Goal: Information Seeking & Learning: Learn about a topic

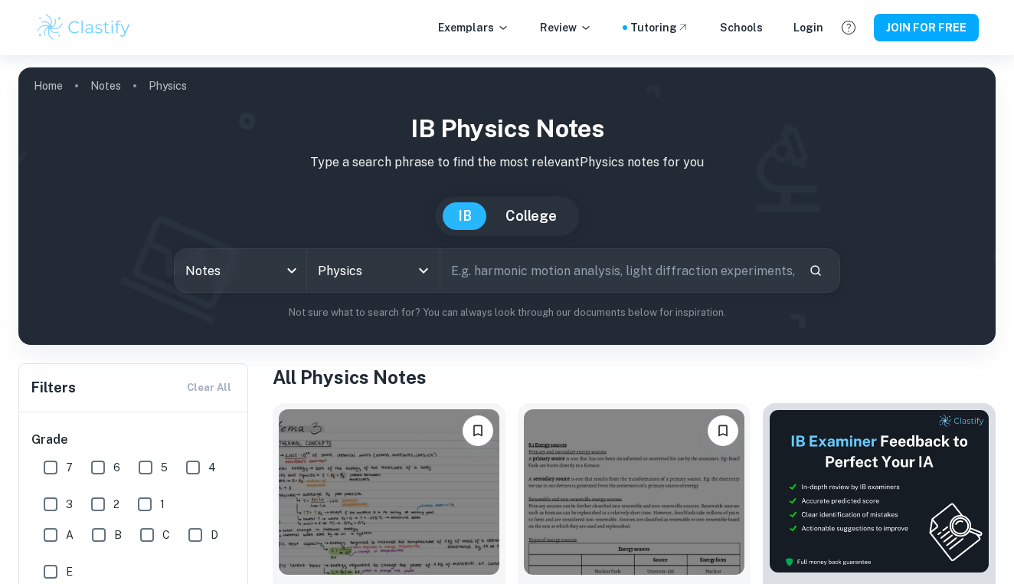
checkbox input "true"
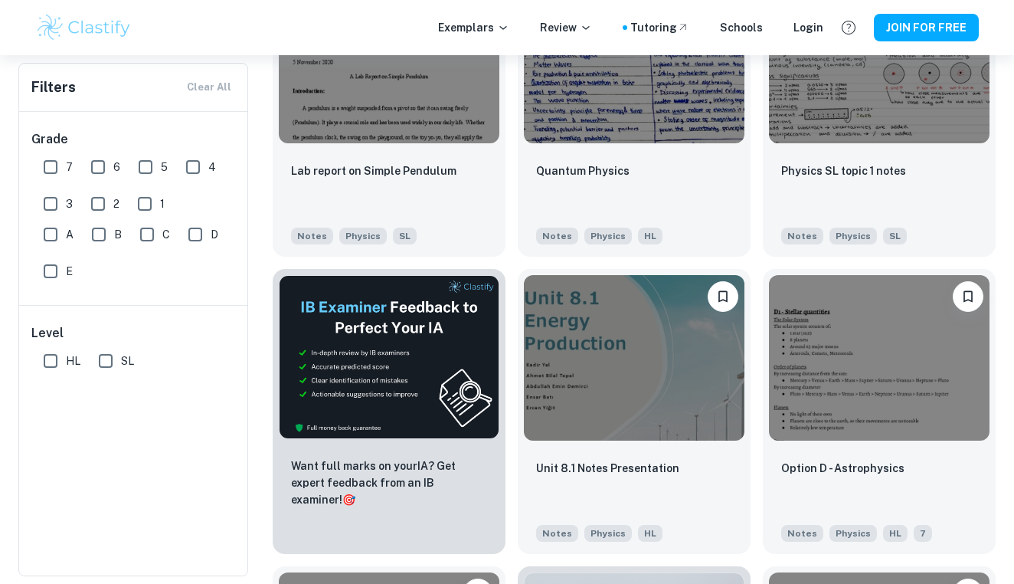
scroll to position [1759, 0]
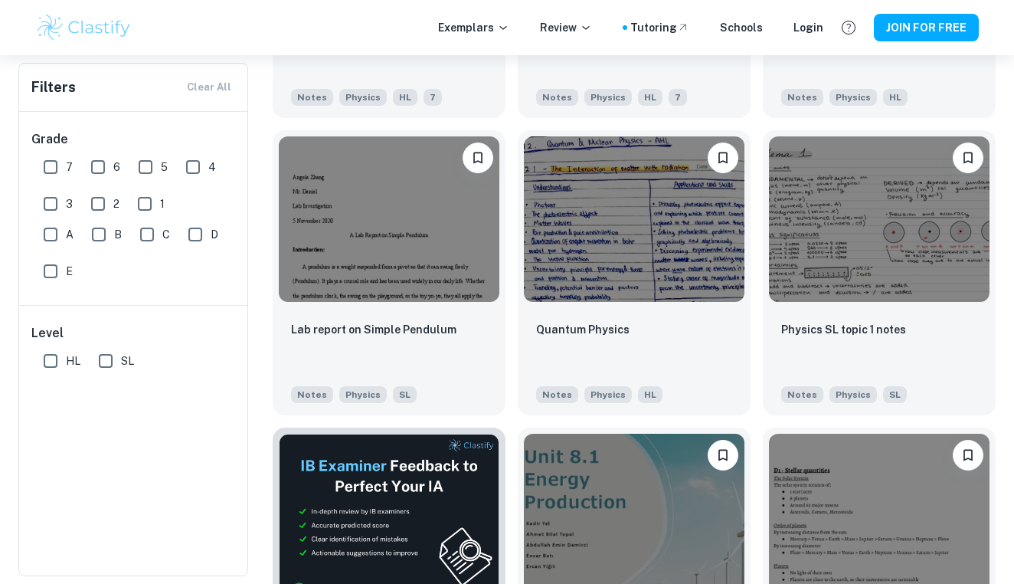
click at [50, 162] on input "7" at bounding box center [50, 167] width 31 height 31
checkbox input "true"
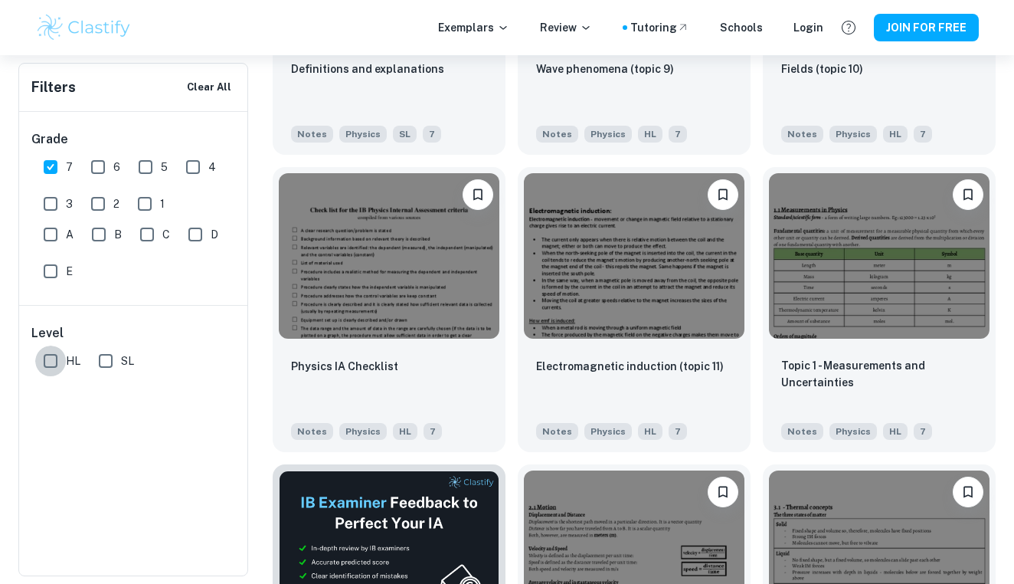
click at [51, 357] on input "HL" at bounding box center [50, 361] width 31 height 31
checkbox input "true"
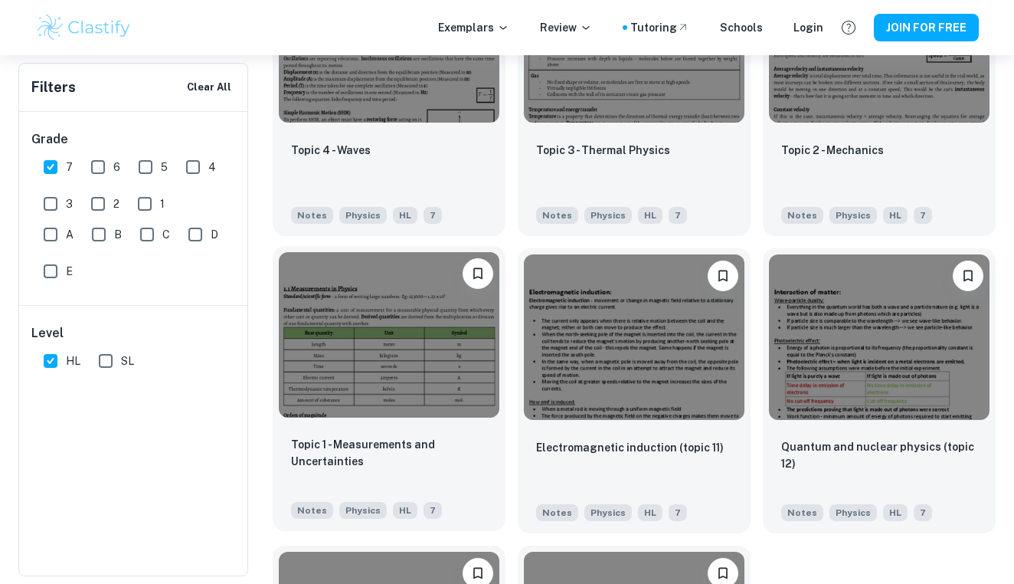
scroll to position [1377, 0]
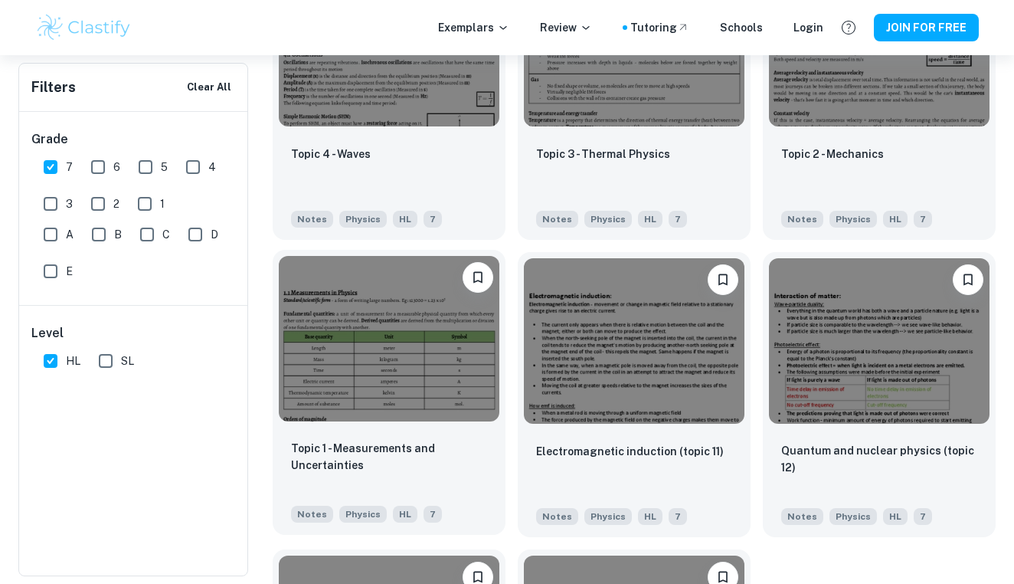
click at [323, 345] on img at bounding box center [389, 339] width 221 height 166
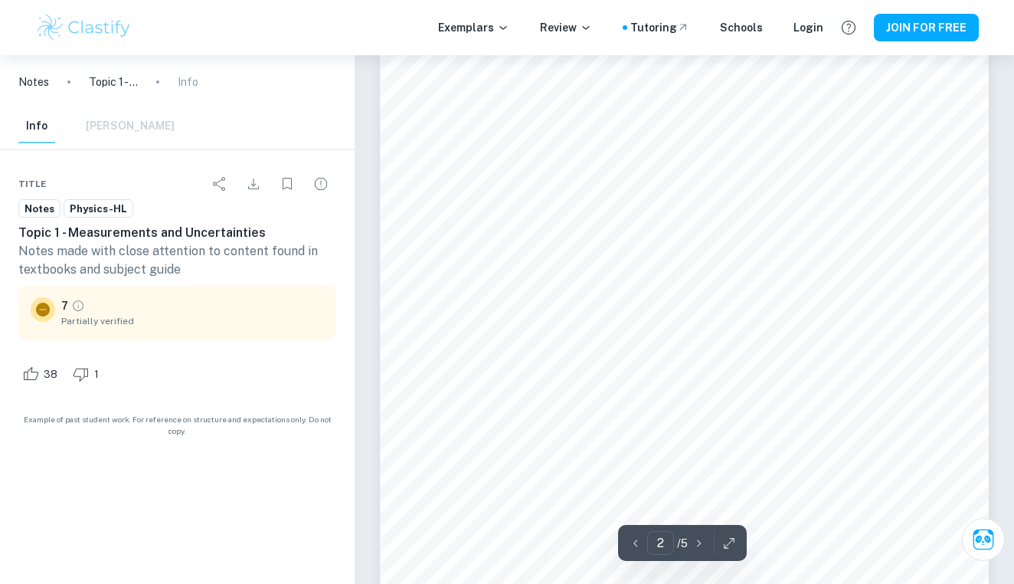
scroll to position [1008, 0]
type input "3"
click at [724, 539] on icon "button" at bounding box center [729, 543] width 15 height 15
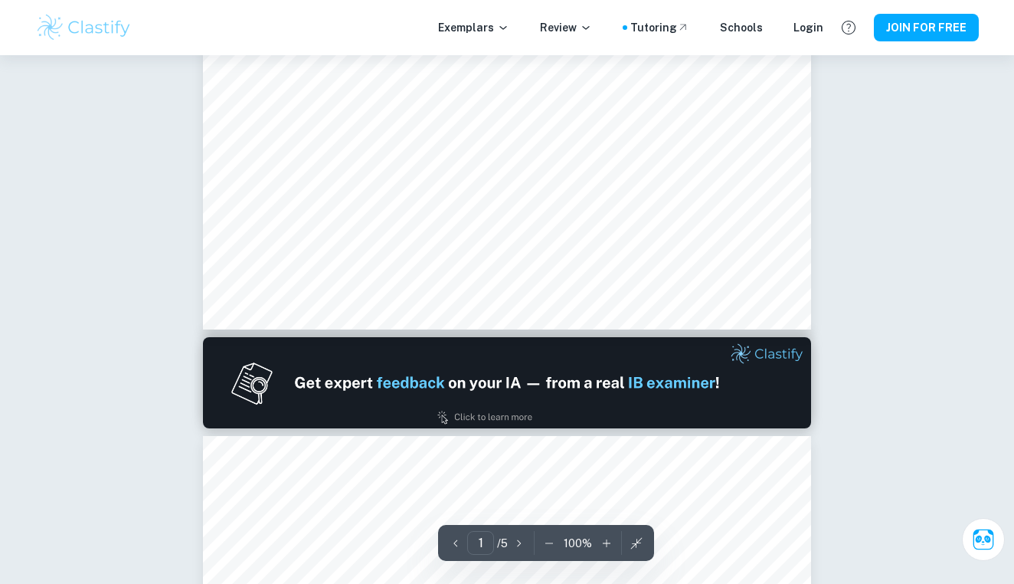
scroll to position [533, 0]
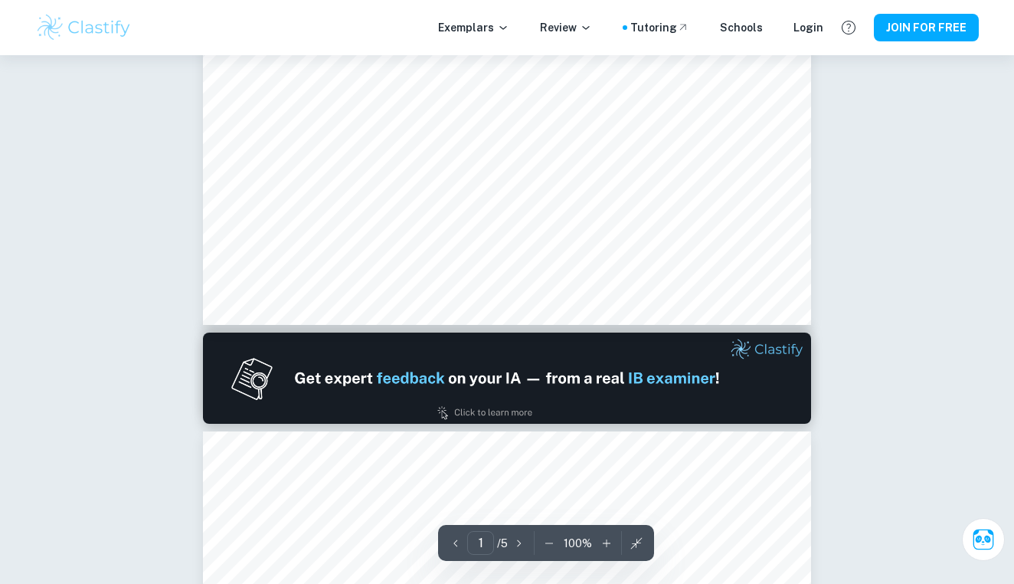
click at [548, 536] on icon "button" at bounding box center [549, 543] width 15 height 15
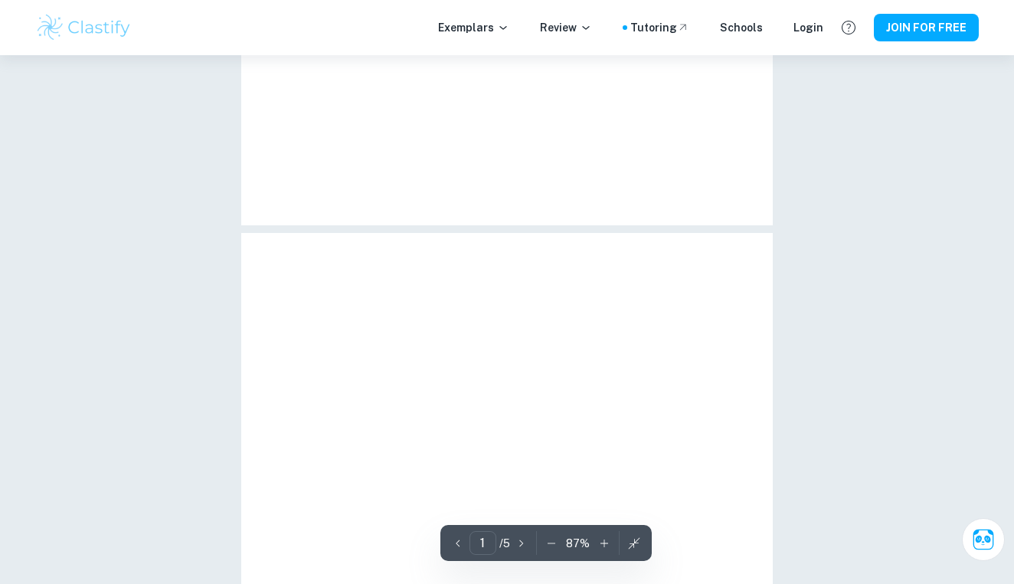
scroll to position [55, 0]
click at [548, 536] on div "1 ​ / 5 87 %" at bounding box center [546, 543] width 211 height 36
click at [553, 545] on icon "button" at bounding box center [551, 543] width 15 height 15
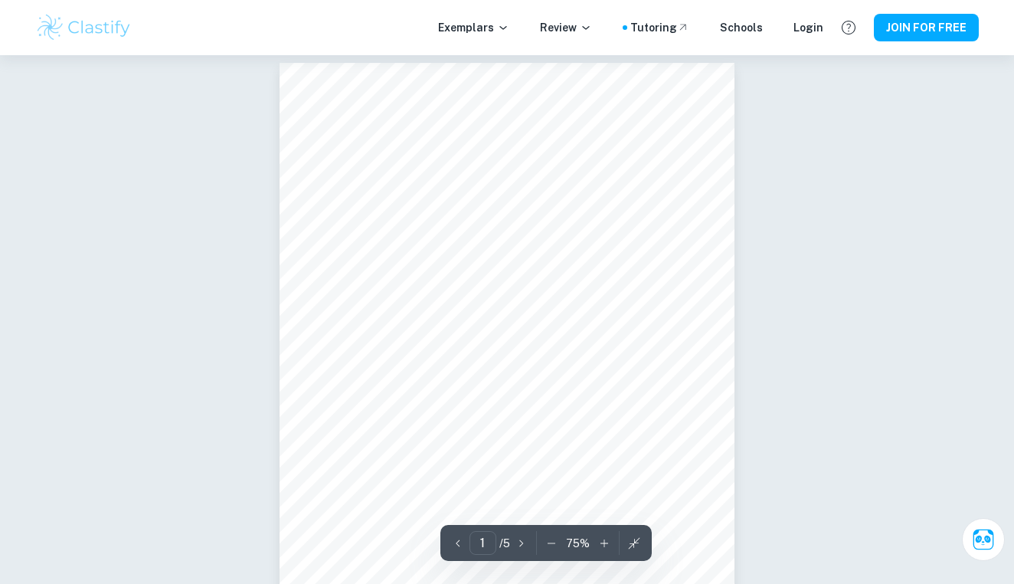
scroll to position [0, 0]
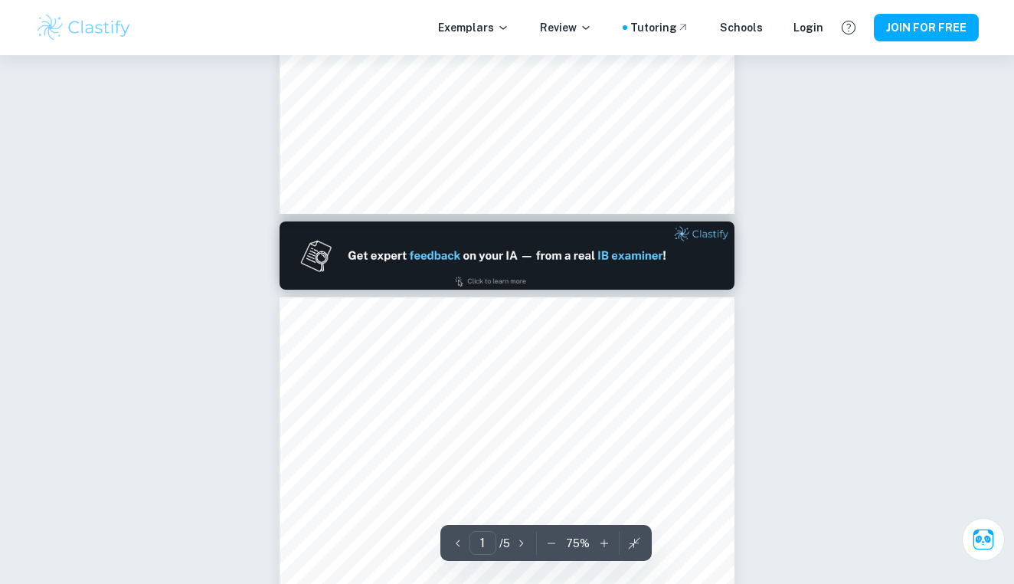
type input "2"
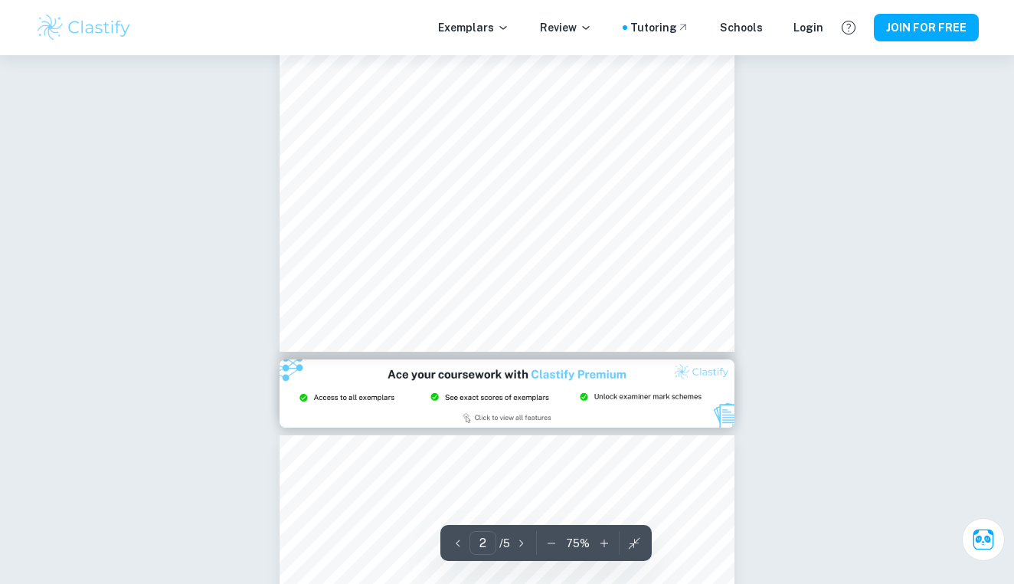
scroll to position [982, 0]
click at [631, 542] on icon "button" at bounding box center [634, 543] width 15 height 15
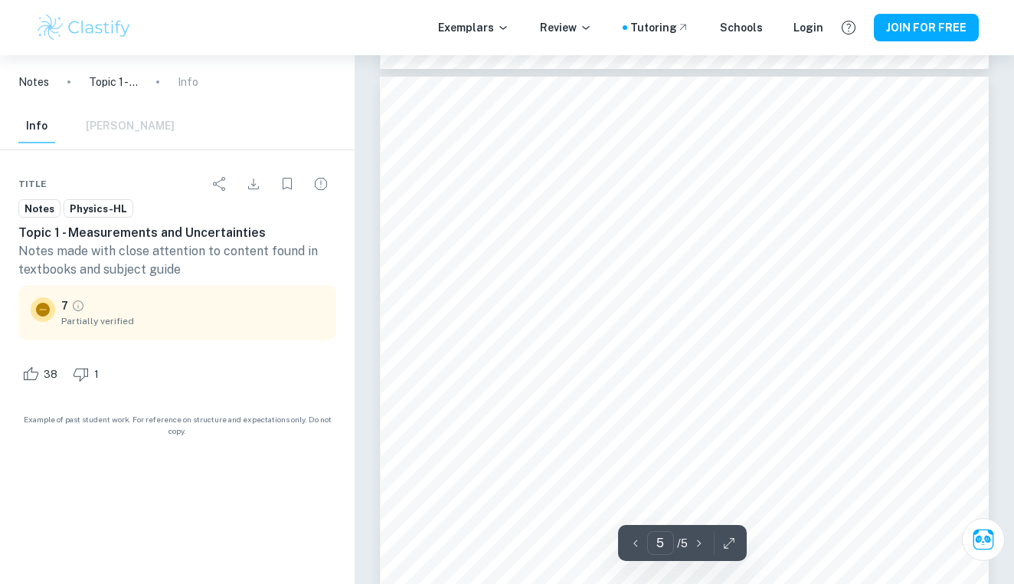
scroll to position [3372, 0]
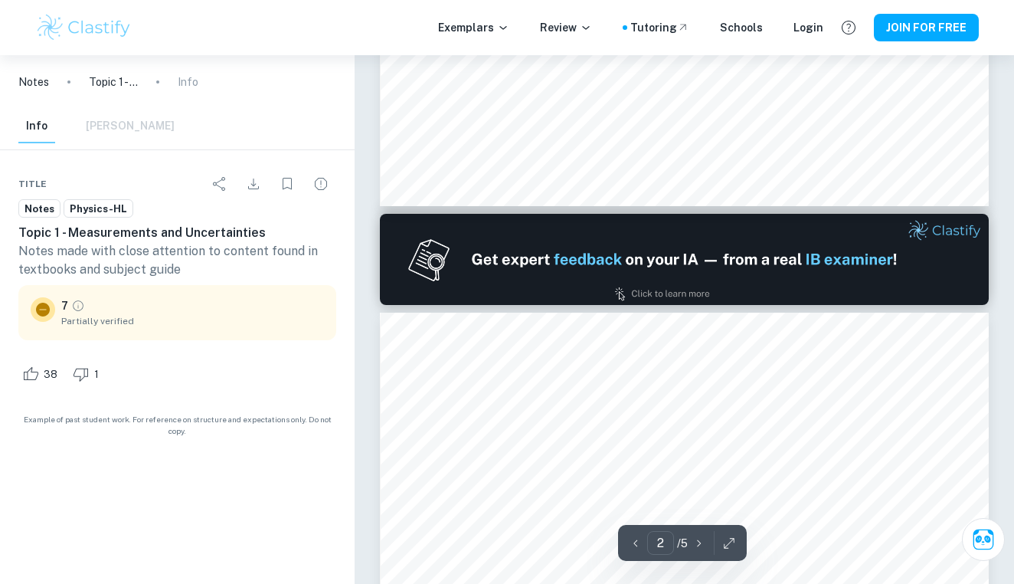
type input "1"
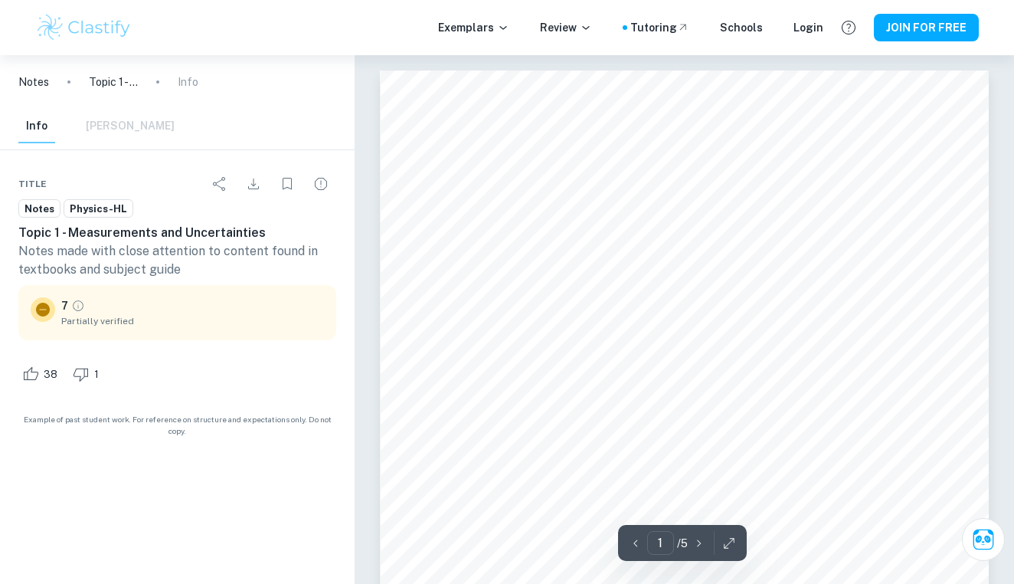
scroll to position [0, 0]
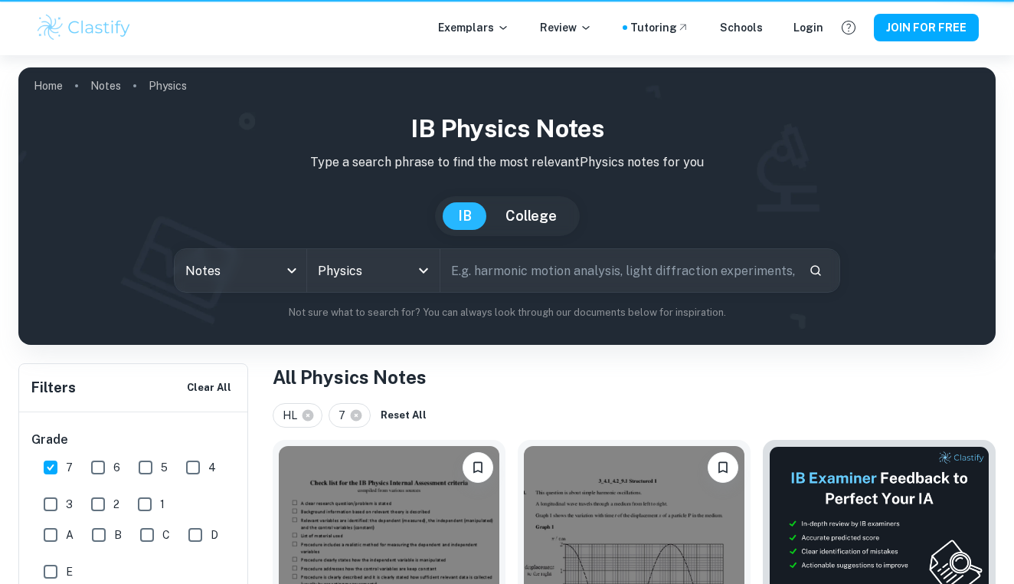
scroll to position [1377, 0]
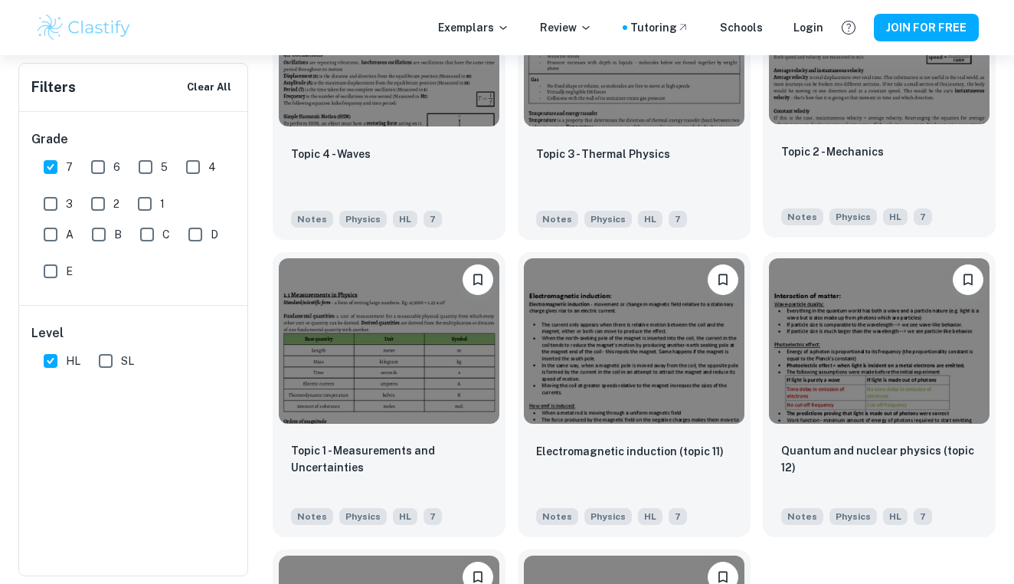
click at [837, 144] on p "Topic 2 - Mechanics" at bounding box center [833, 151] width 103 height 17
